Goal: Information Seeking & Learning: Learn about a topic

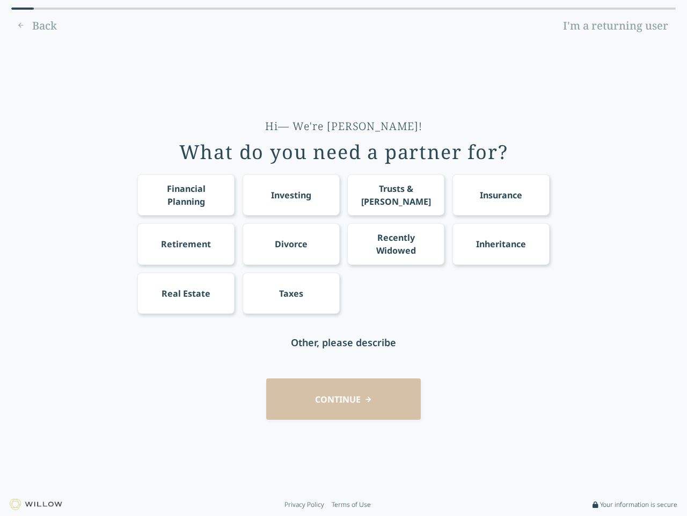
click at [344, 258] on div "Financial Planning Investing Trusts & [PERSON_NAME] Insurance Retirement Divorc…" at bounding box center [343, 244] width 412 height 140
click at [186, 194] on div "Financial Planning" at bounding box center [186, 195] width 77 height 26
click at [291, 194] on div "Investing" at bounding box center [291, 194] width 40 height 13
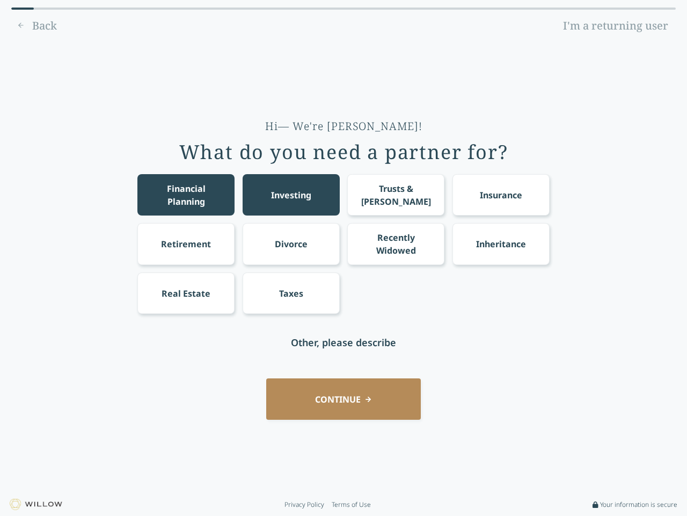
click at [396, 194] on div "Trusts & [PERSON_NAME]" at bounding box center [396, 195] width 77 height 26
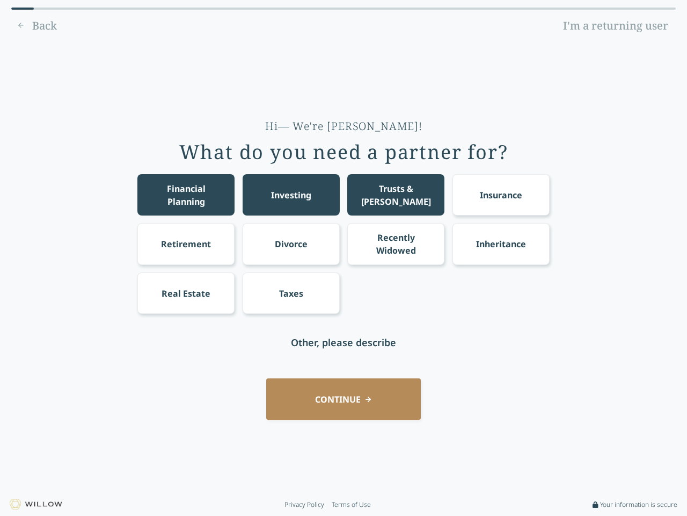
click at [501, 194] on div "Insurance" at bounding box center [501, 194] width 42 height 13
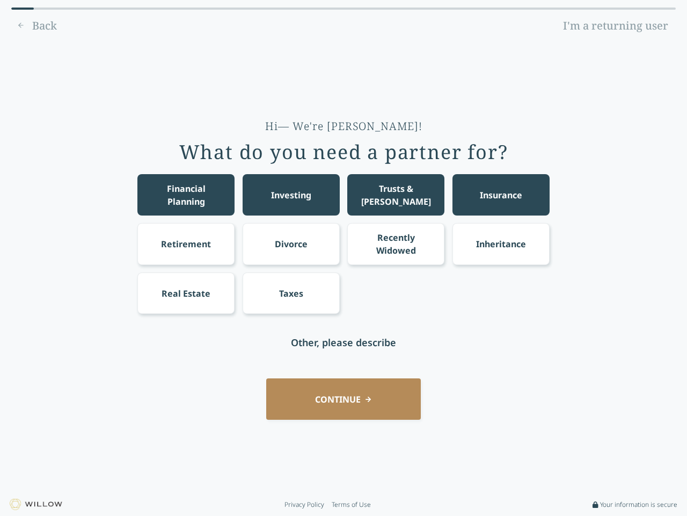
click at [186, 243] on div "Retirement" at bounding box center [186, 243] width 50 height 13
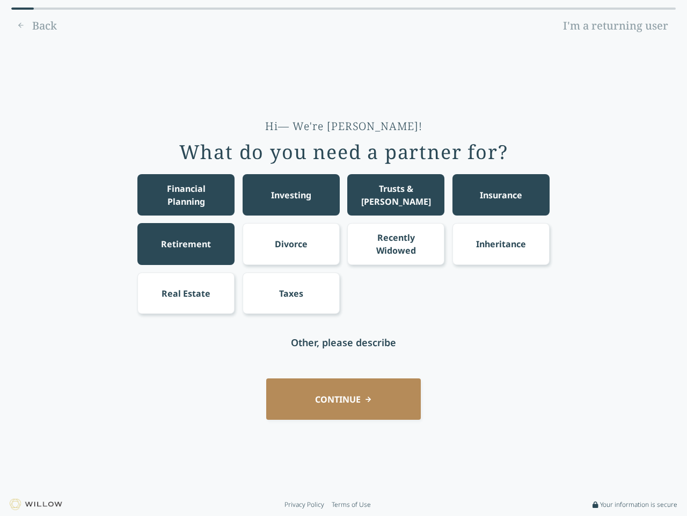
click at [291, 243] on div "Divorce" at bounding box center [291, 243] width 33 height 13
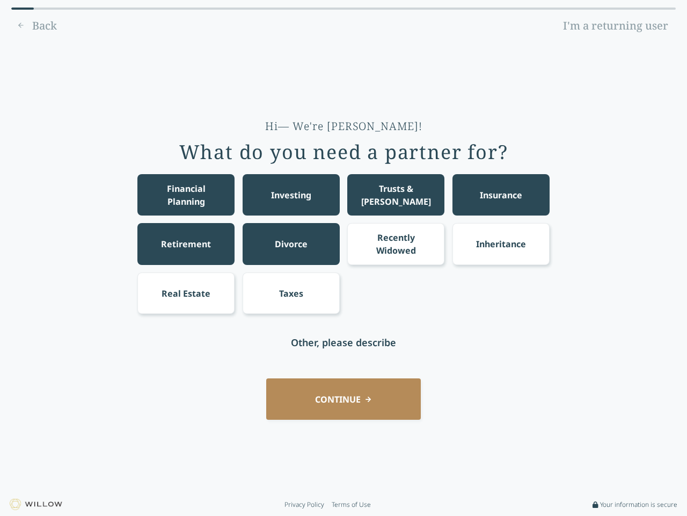
click at [396, 243] on div "Recently Widowed" at bounding box center [396, 244] width 77 height 26
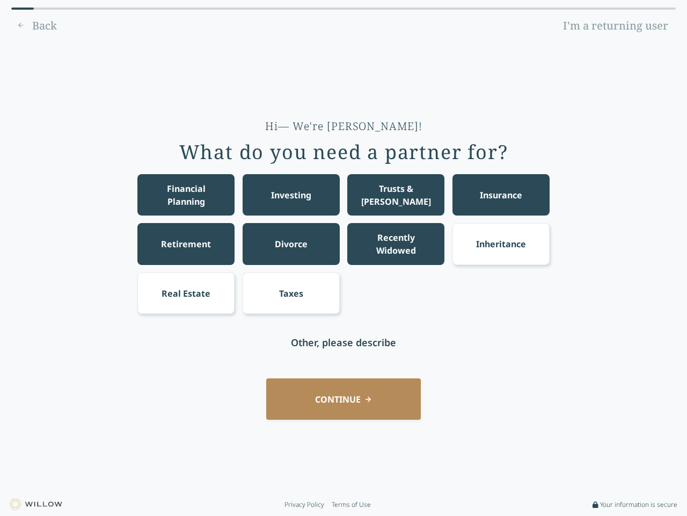
click at [501, 243] on div "Inheritance" at bounding box center [501, 243] width 50 height 13
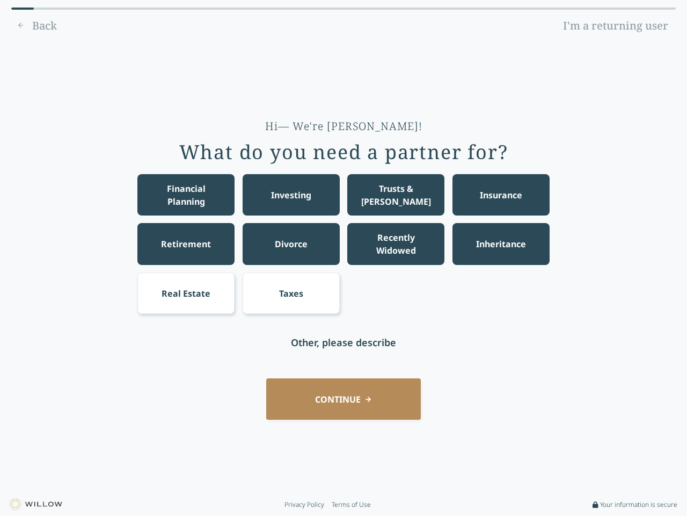
click at [186, 293] on div "Real Estate" at bounding box center [186, 293] width 49 height 13
